Goal: Task Accomplishment & Management: Manage account settings

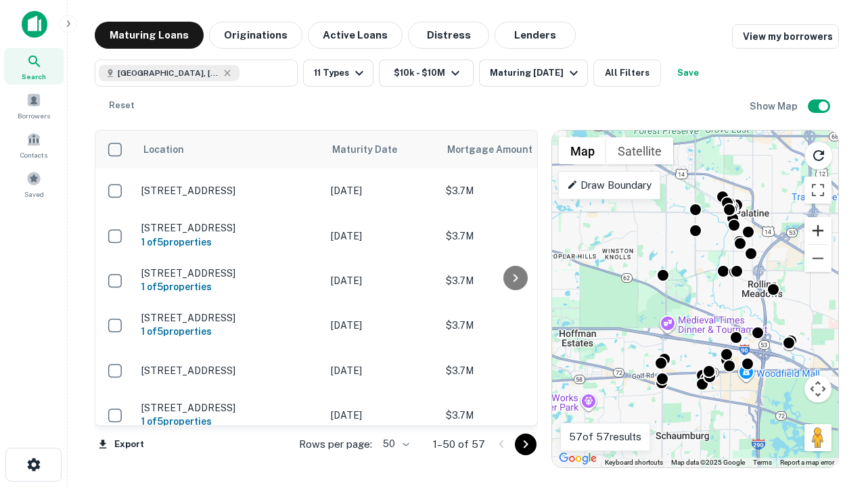
click at [818, 231] on button "Zoom in" at bounding box center [817, 230] width 27 height 27
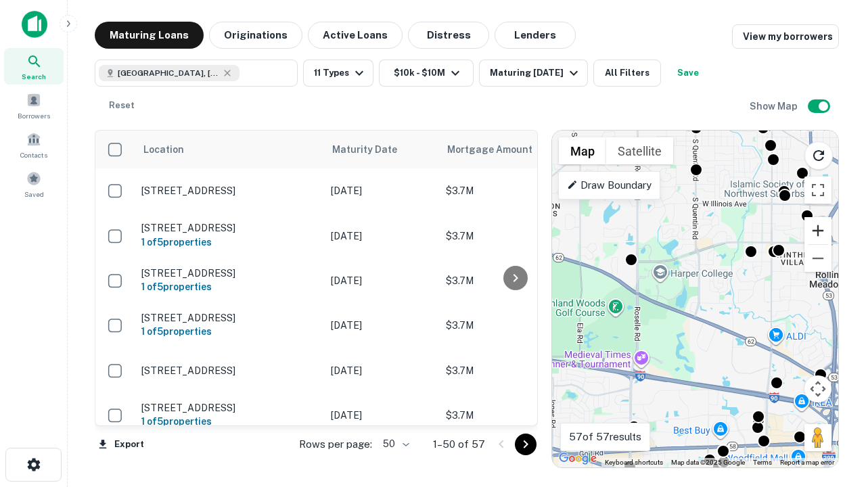
click at [818, 231] on button "Zoom in" at bounding box center [817, 230] width 27 height 27
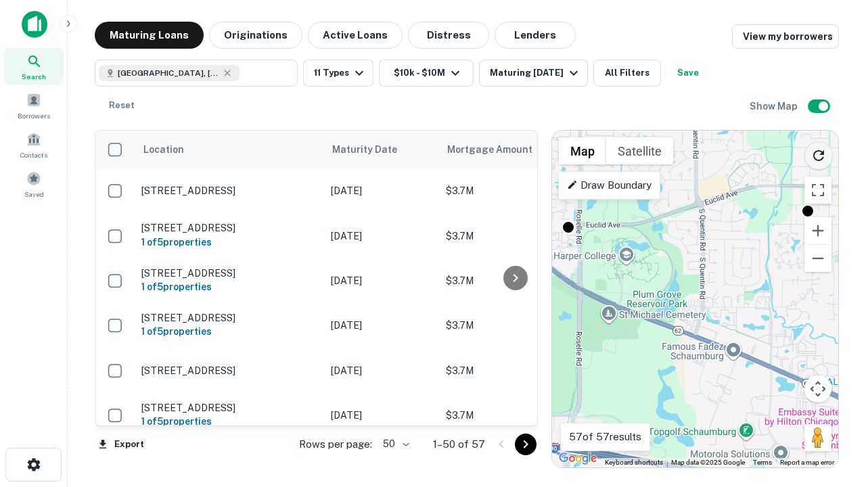
click at [819, 153] on icon "Reload search area" at bounding box center [818, 155] width 16 height 16
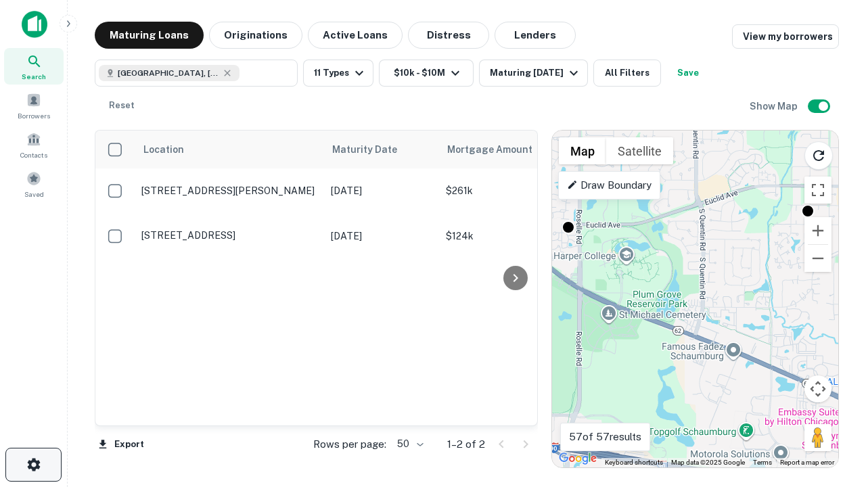
click at [33, 465] on icon "button" at bounding box center [34, 465] width 16 height 16
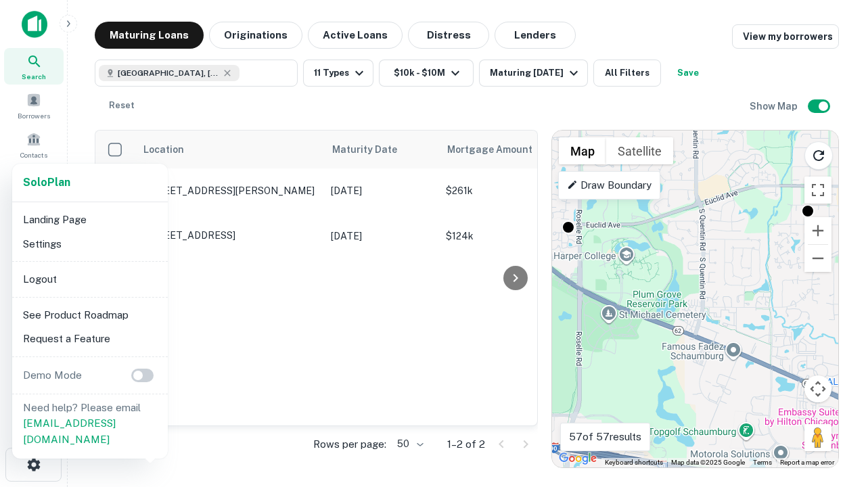
click at [89, 279] on li "Logout" at bounding box center [90, 279] width 145 height 24
